Goal: Find specific page/section: Find specific page/section

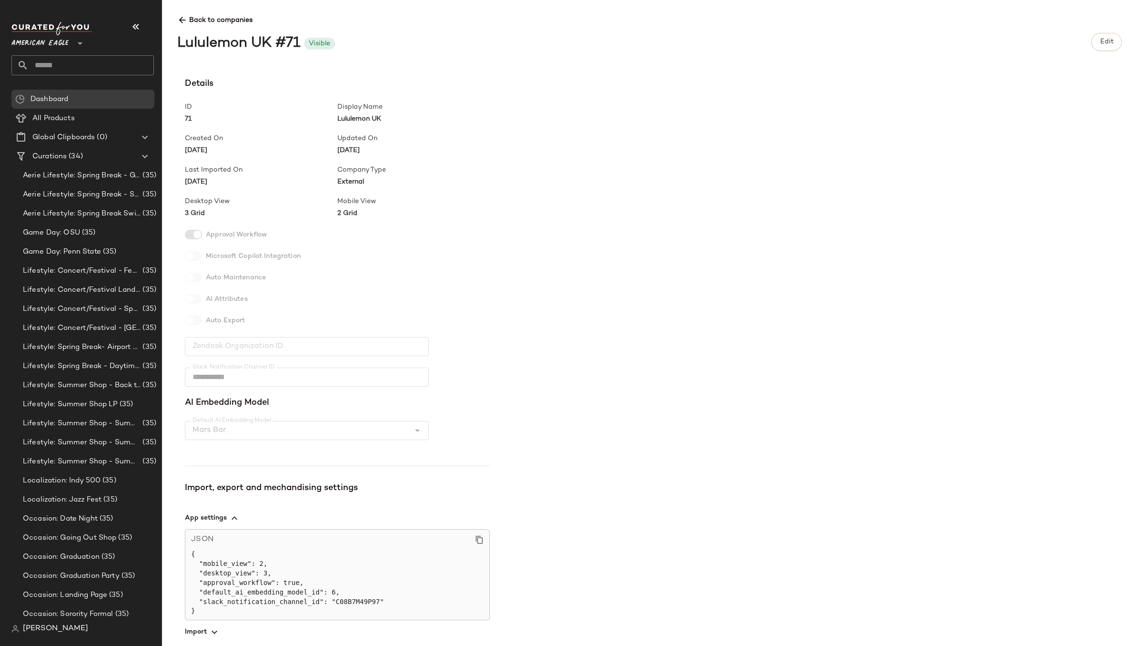
scroll to position [740, 0]
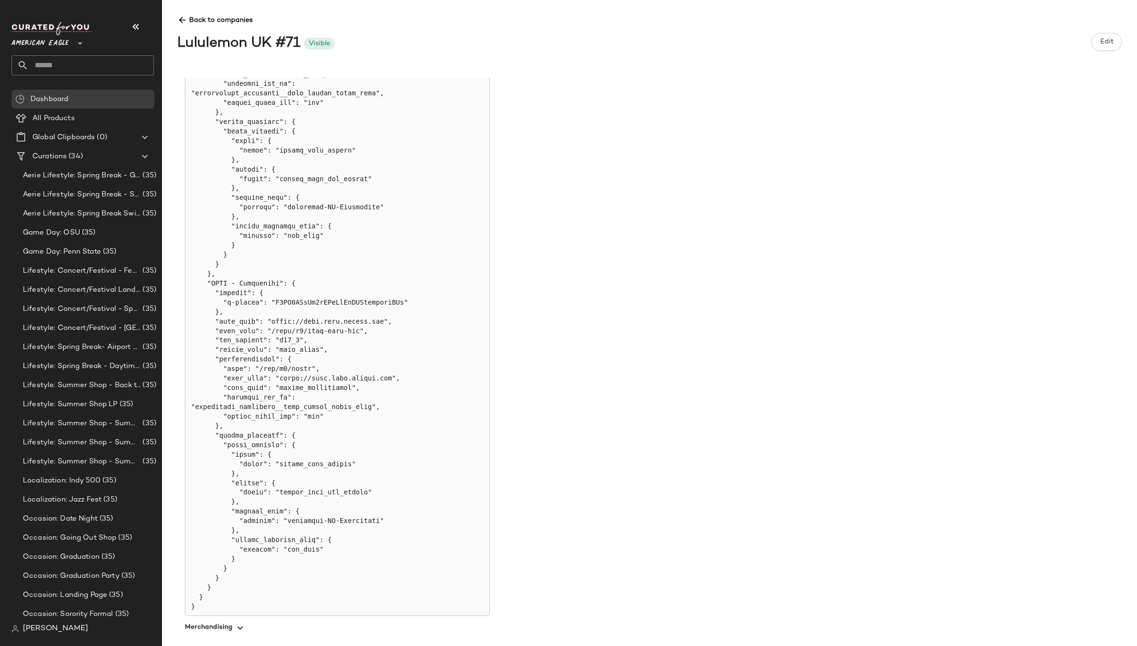
click at [691, 250] on div "**********" at bounding box center [657, 357] width 960 height 561
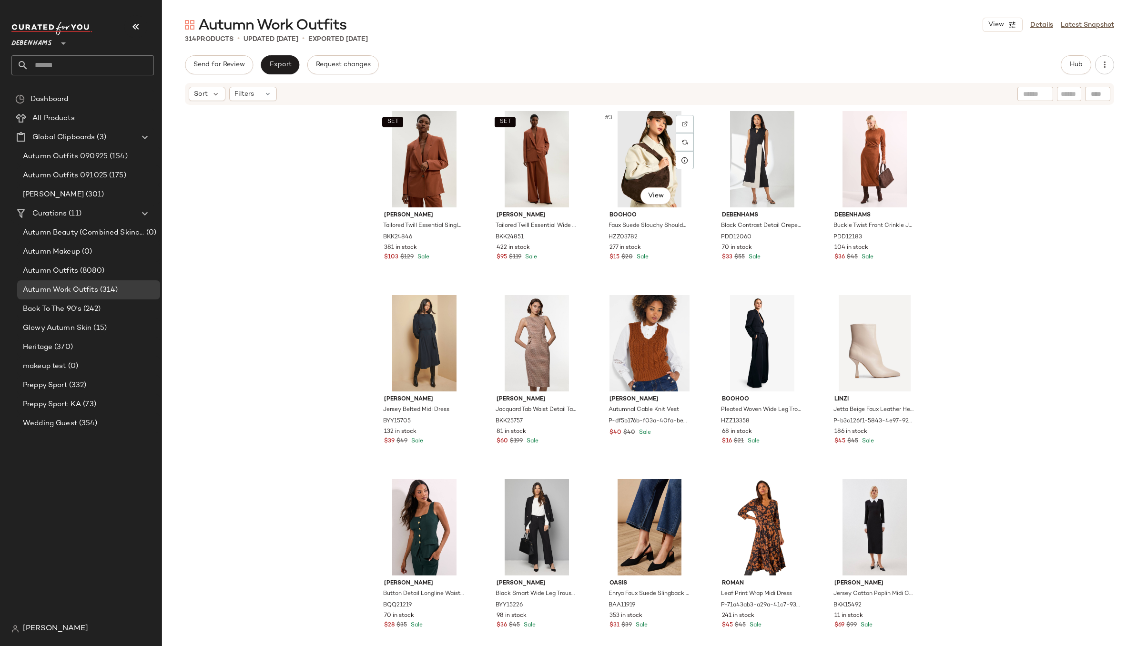
click at [691, 250] on div "boohoo Faux Suede Slouchy Shoulder Bag HZZ03782 277 in stock $15 $20 Sale" at bounding box center [650, 234] width 96 height 55
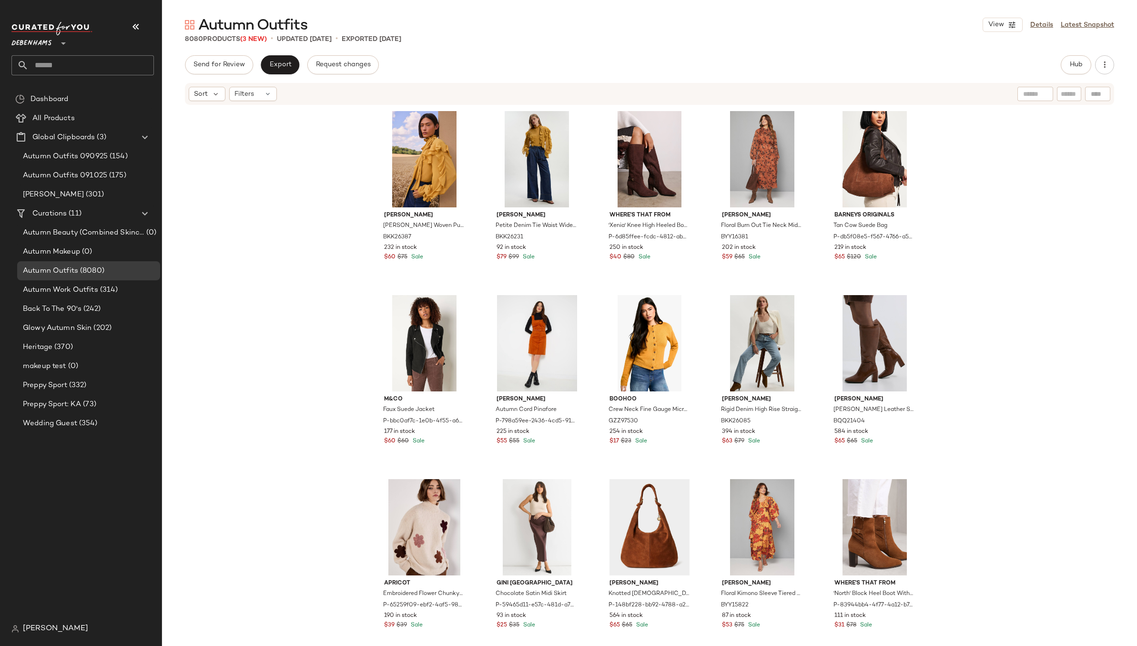
click at [1005, 239] on div "Karen Millen Georgette Ruffle Woven Pussy Bow Blouse BKK26387 232 in stock $60 …" at bounding box center [649, 374] width 975 height 537
